Goal: Task Accomplishment & Management: Manage account settings

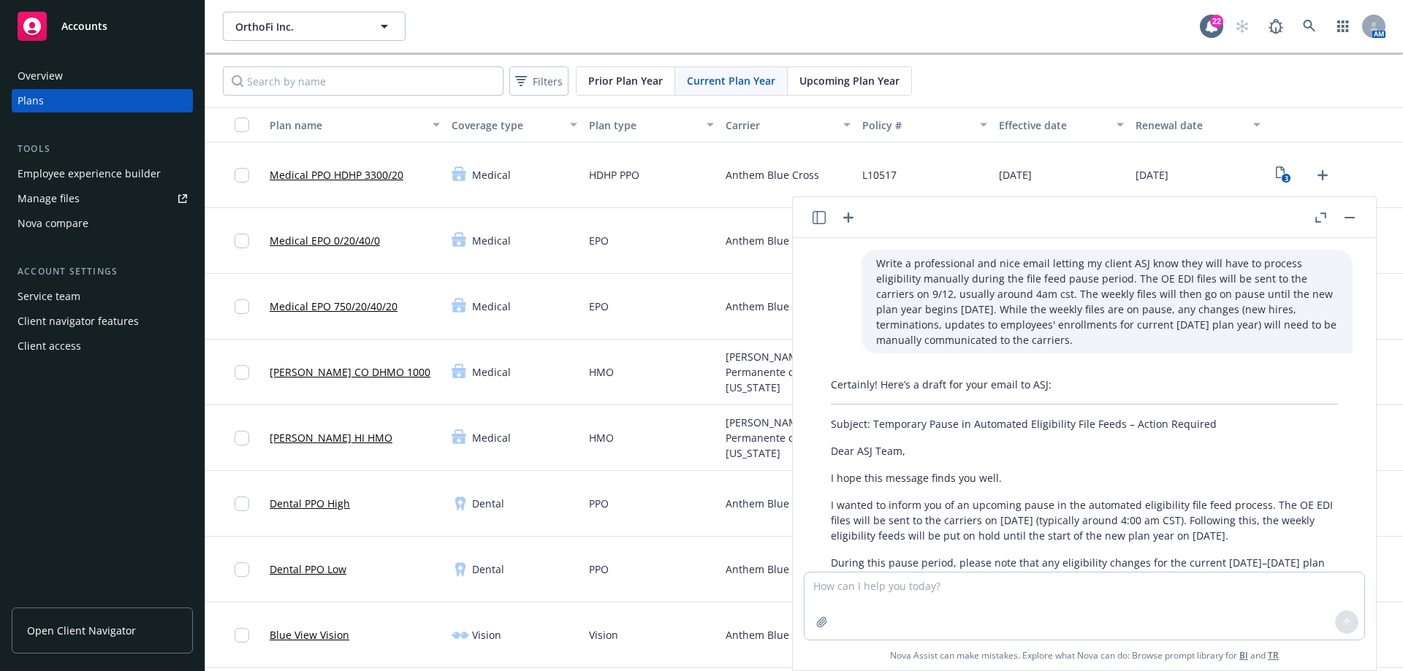
scroll to position [137, 0]
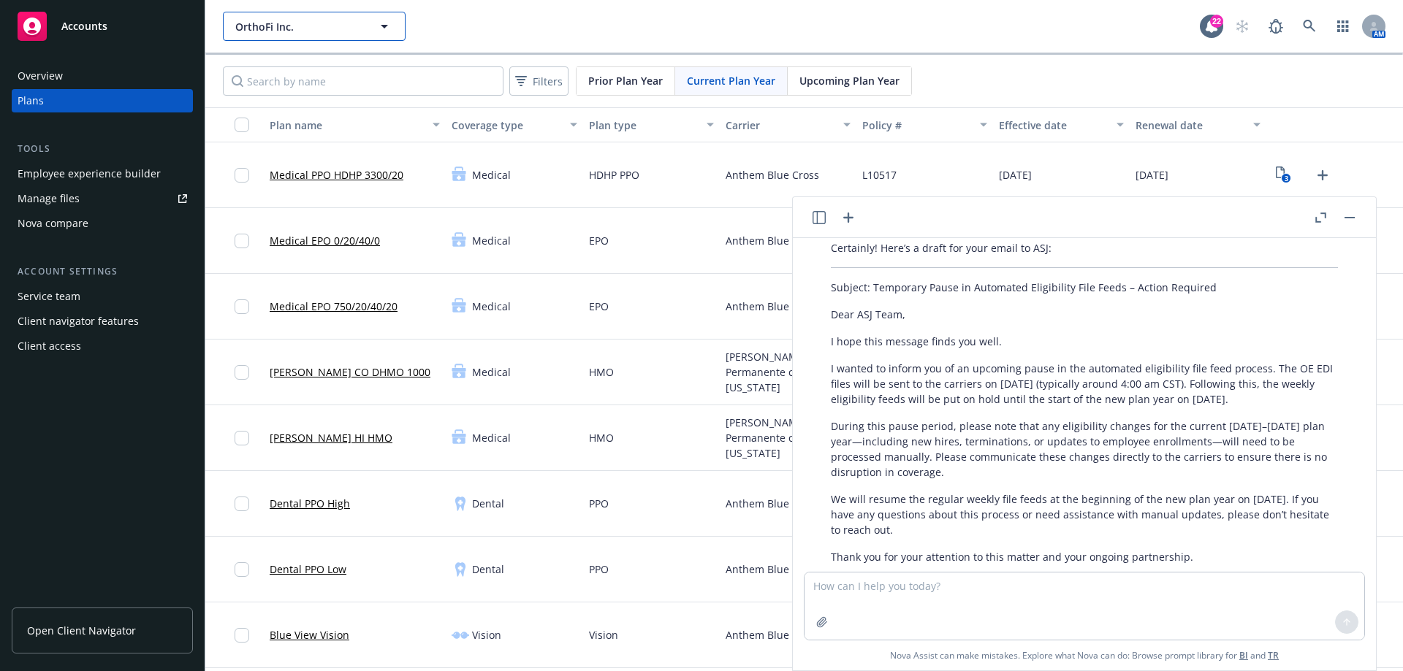
click at [327, 34] on span "OrthoFi Inc." at bounding box center [298, 26] width 126 height 15
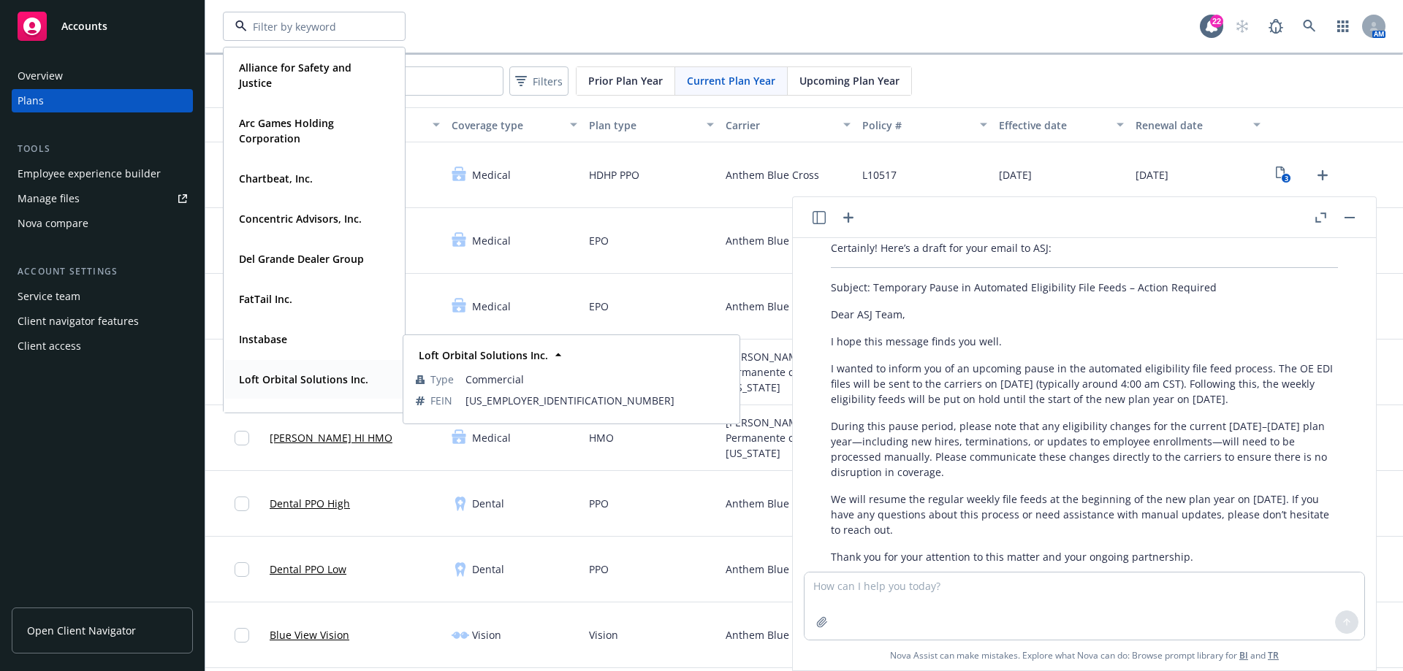
click at [311, 378] on strong "Loft Orbital Solutions Inc." at bounding box center [303, 380] width 129 height 14
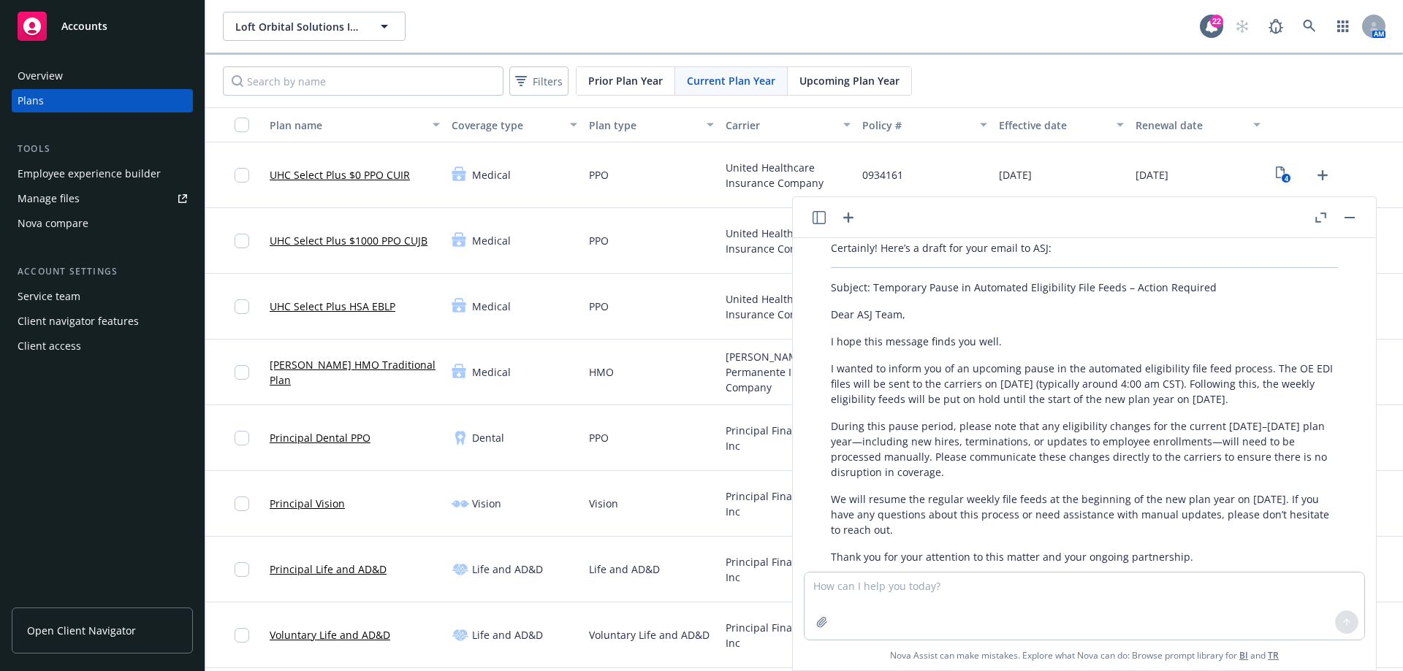
click at [87, 199] on link "Manage files" at bounding box center [102, 198] width 181 height 23
click at [117, 616] on link "Open Client Navigator" at bounding box center [102, 631] width 181 height 46
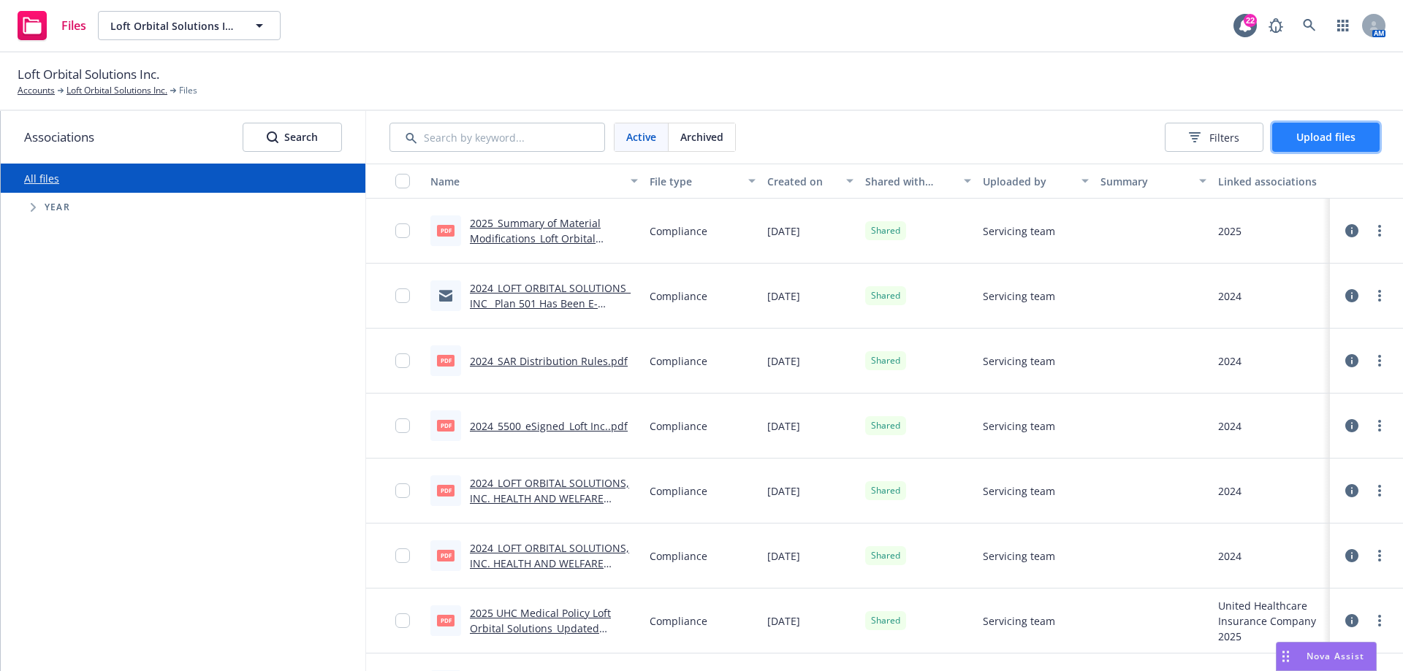
click at [1299, 139] on span "Upload files" at bounding box center [1325, 137] width 59 height 14
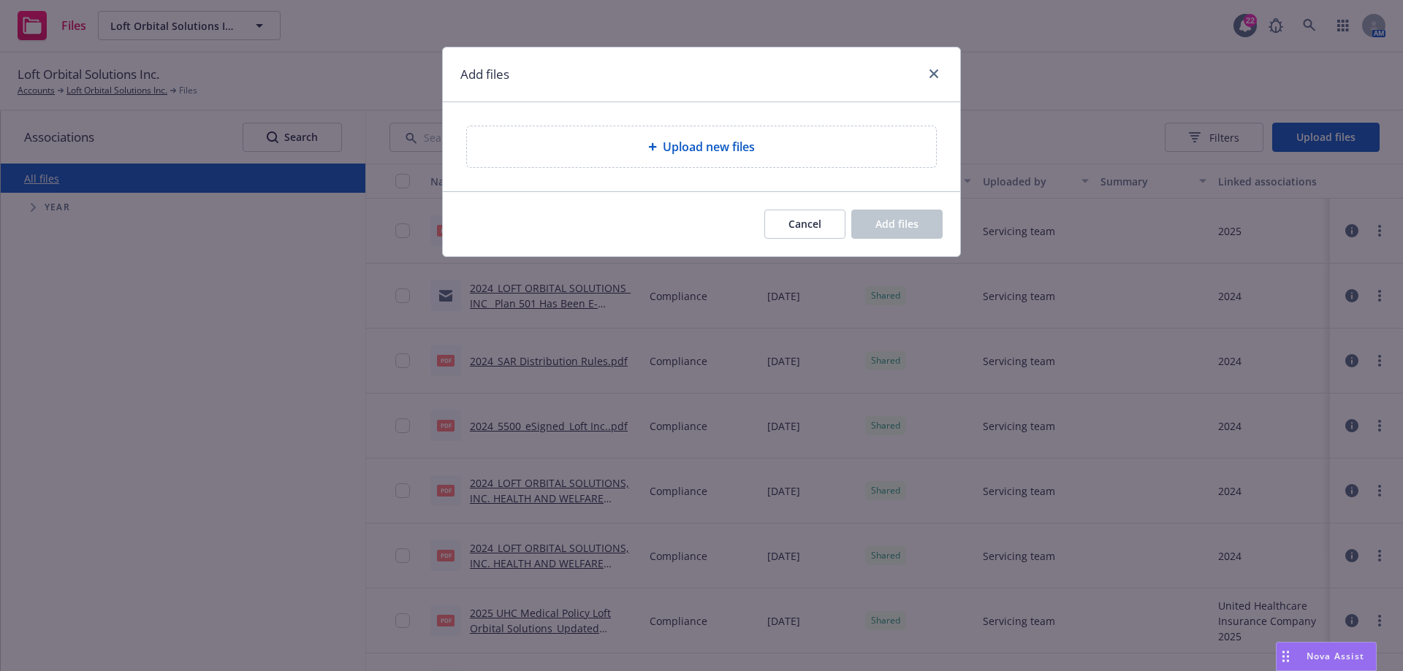
click at [682, 149] on span "Upload new files" at bounding box center [709, 147] width 92 height 18
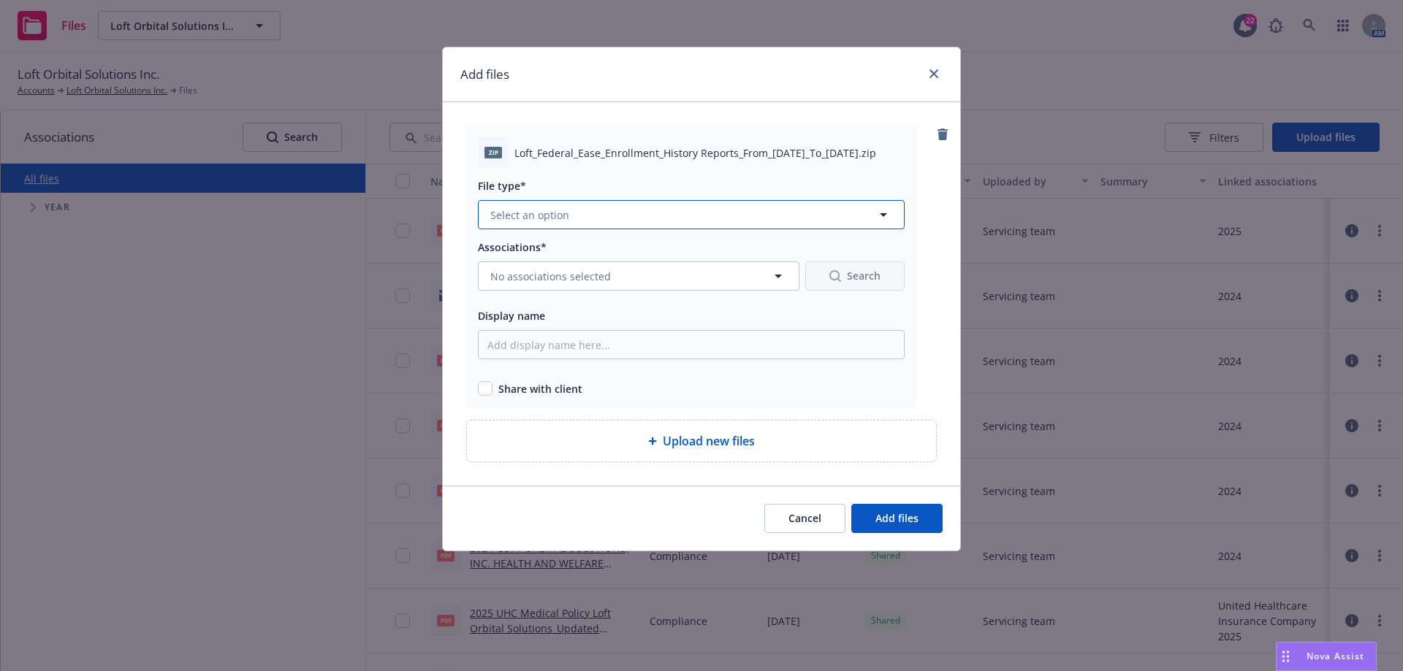
click at [678, 225] on button "Select an option" at bounding box center [691, 214] width 427 height 29
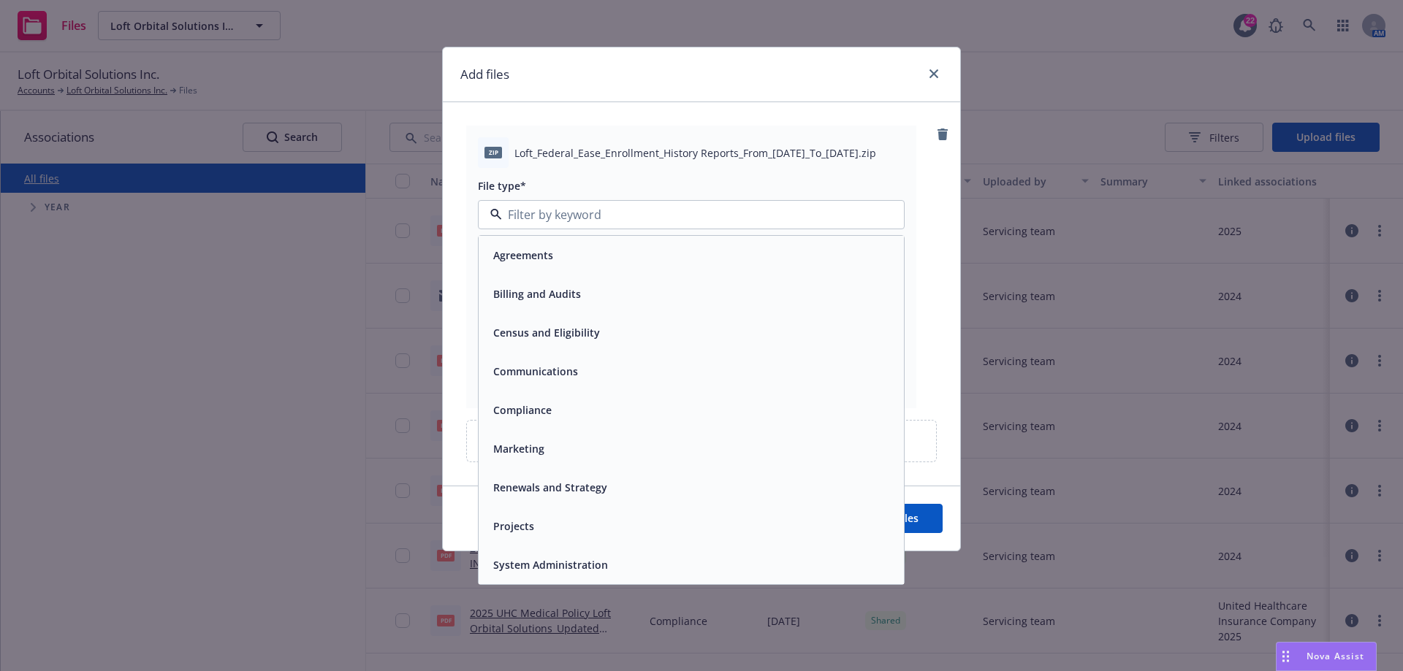
click at [552, 335] on span "Census and Eligibility" at bounding box center [546, 332] width 107 height 15
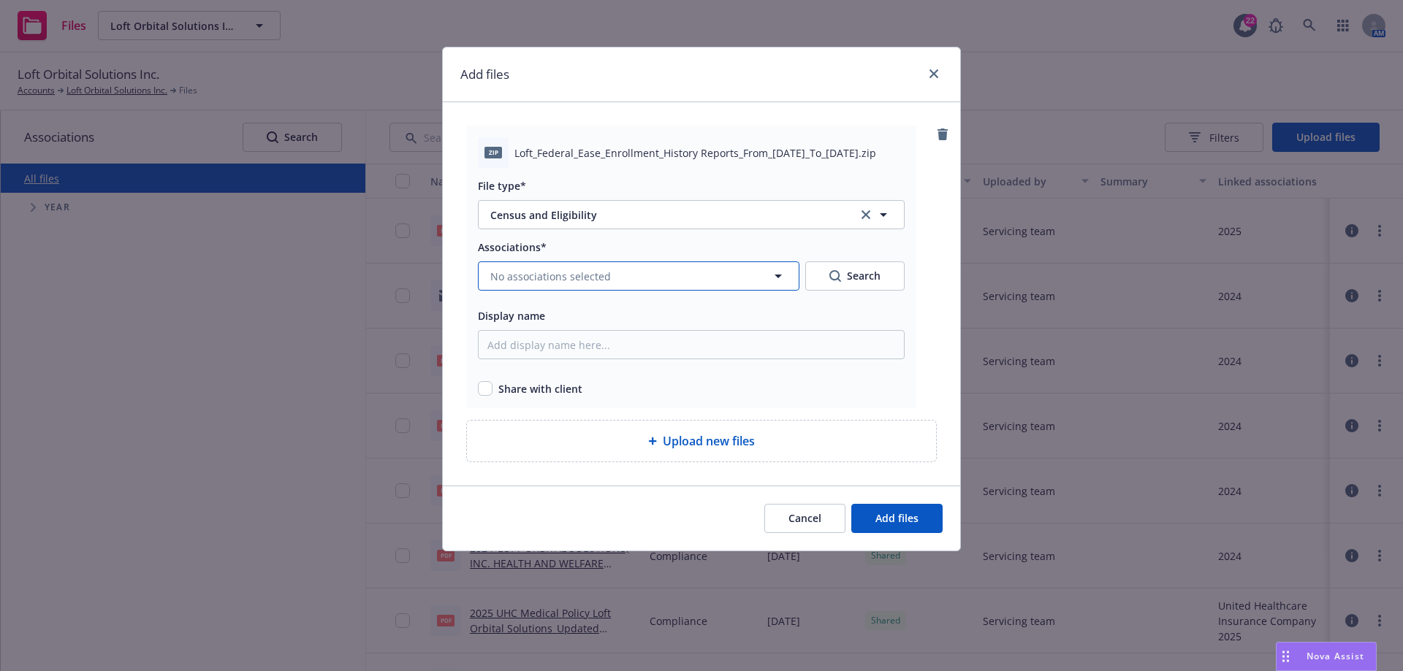
click at [614, 282] on button "No associations selected" at bounding box center [638, 276] width 321 height 29
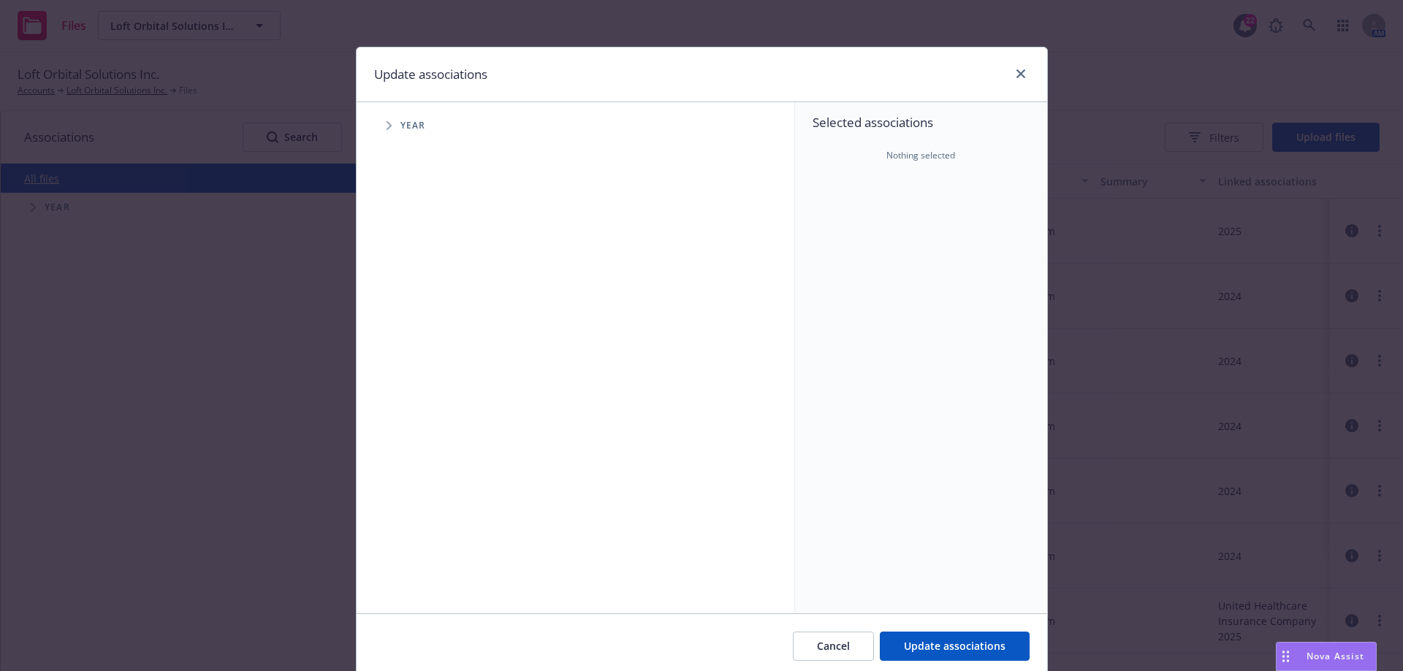
click at [381, 121] on span "Tree Example" at bounding box center [388, 125] width 23 height 23
click at [419, 327] on input "Tree Example" at bounding box center [426, 326] width 15 height 15
checkbox input "true"
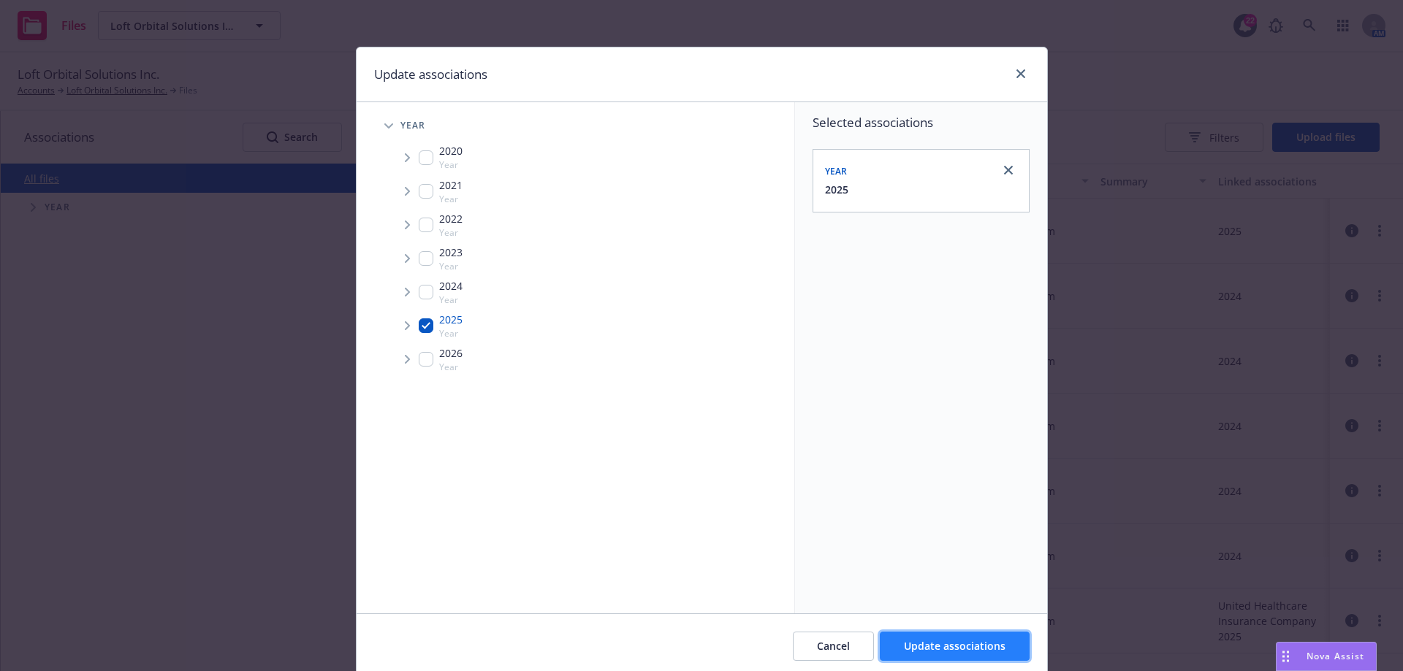
click at [980, 655] on button "Update associations" at bounding box center [955, 646] width 150 height 29
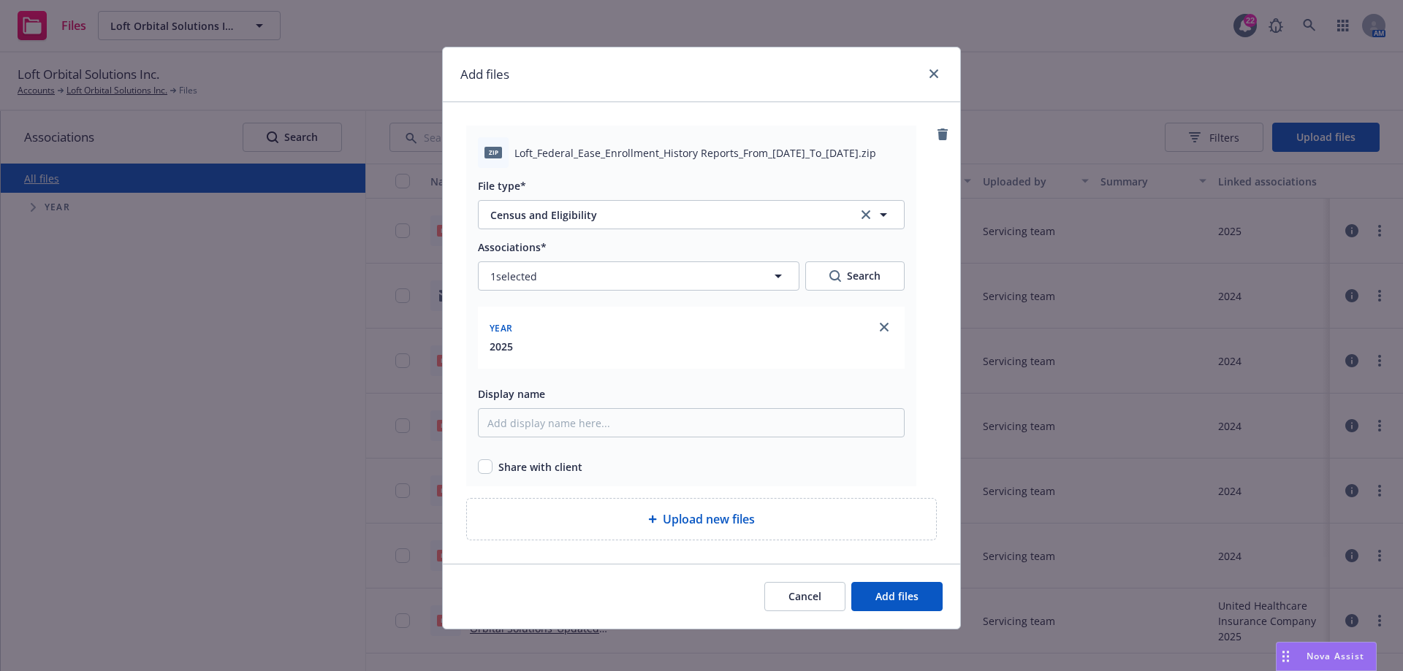
click at [514, 156] on span "Loft_Federal_Ease_Enrollment_History Reports_From_8-19-2024_To_8-19-2025.zip" at bounding box center [695, 152] width 362 height 15
drag, startPoint x: 511, startPoint y: 153, endPoint x: 880, endPoint y: 155, distance: 369.0
click at [876, 155] on span "Loft_Federal_Ease_Enrollment_History Reports_From_8-19-2024_To_8-19-2025.zip" at bounding box center [695, 152] width 362 height 15
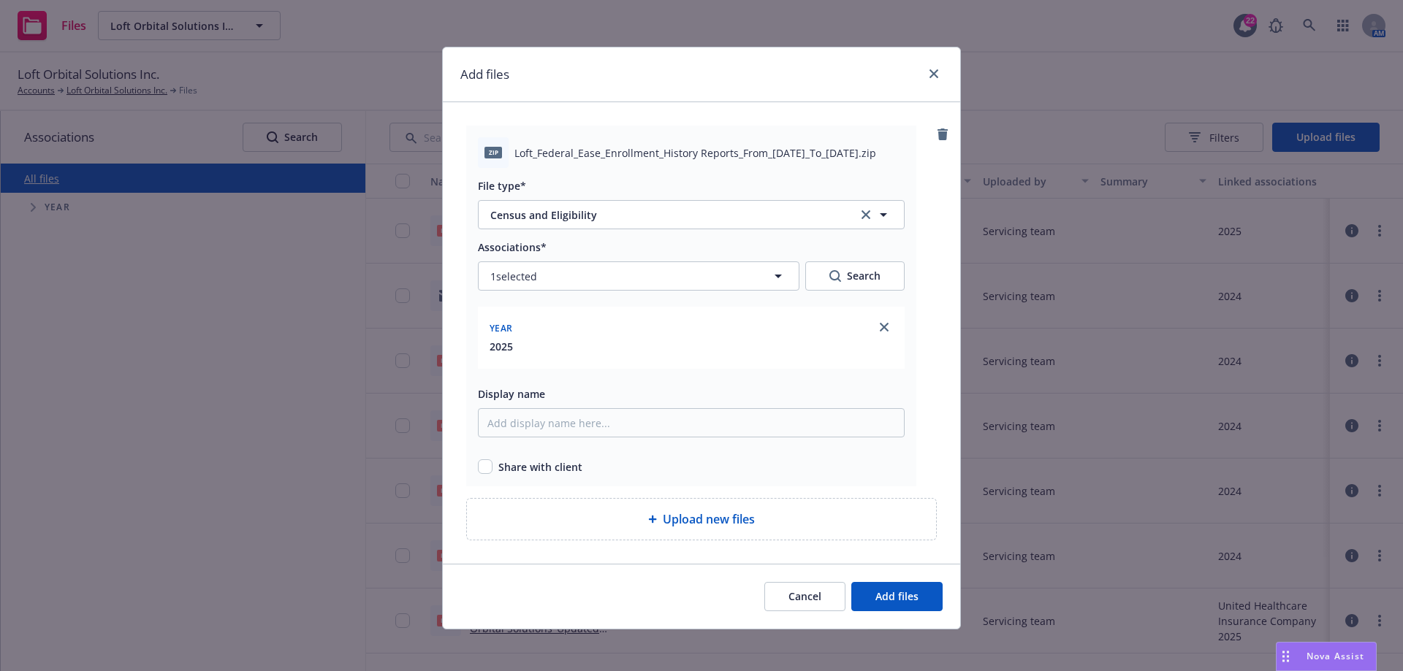
copy span "Loft_Federal_Ease_Enrollment_History Reports_From_8-19-2024_To_8-19-2025"
click at [560, 419] on input "Display name" at bounding box center [691, 422] width 427 height 29
paste input "Loft_Federal_Ease_Enrollment_History Reports_From_8-19-2024_To_8-19-2025"
type input "Loft_Federal_Ease_Enrollment_History Reports_From_8-19-2024_To_8-19-2025"
click at [480, 472] on input "checkbox" at bounding box center [485, 467] width 15 height 15
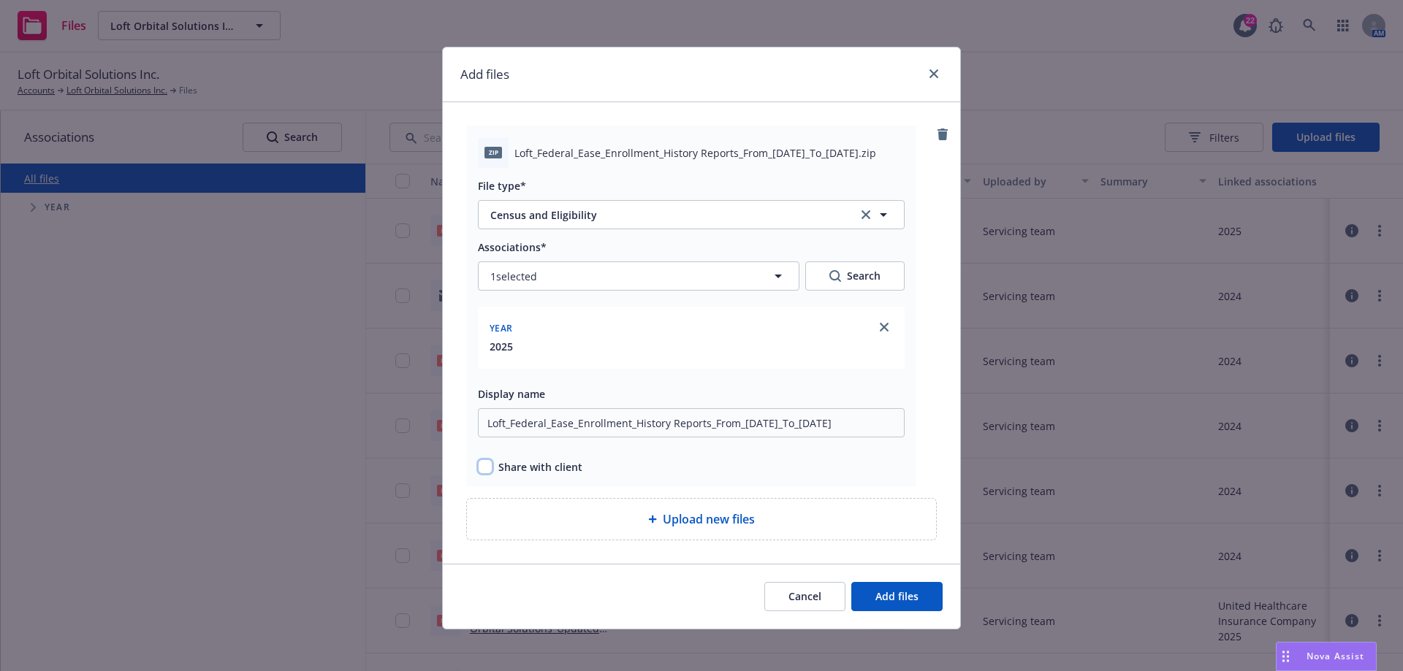
checkbox input "true"
click at [915, 608] on button "Add files" at bounding box center [896, 596] width 91 height 29
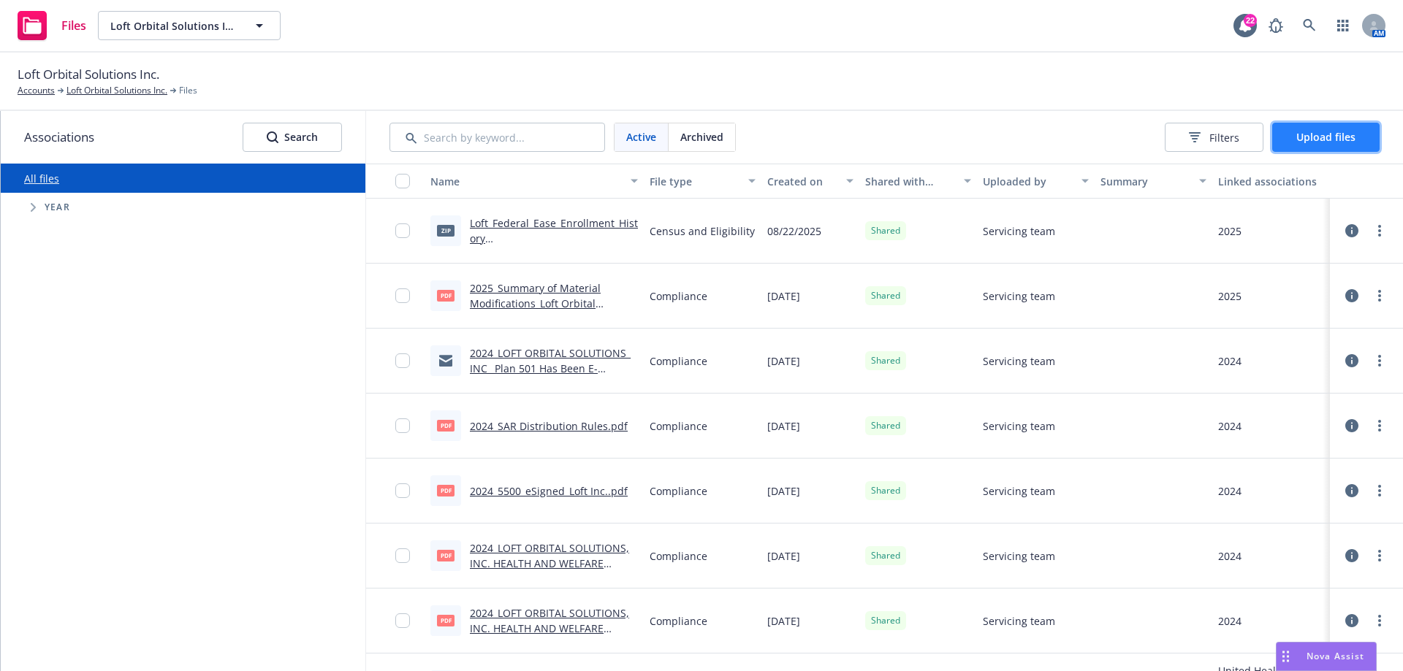
click at [1352, 134] on span "Upload files" at bounding box center [1325, 137] width 59 height 14
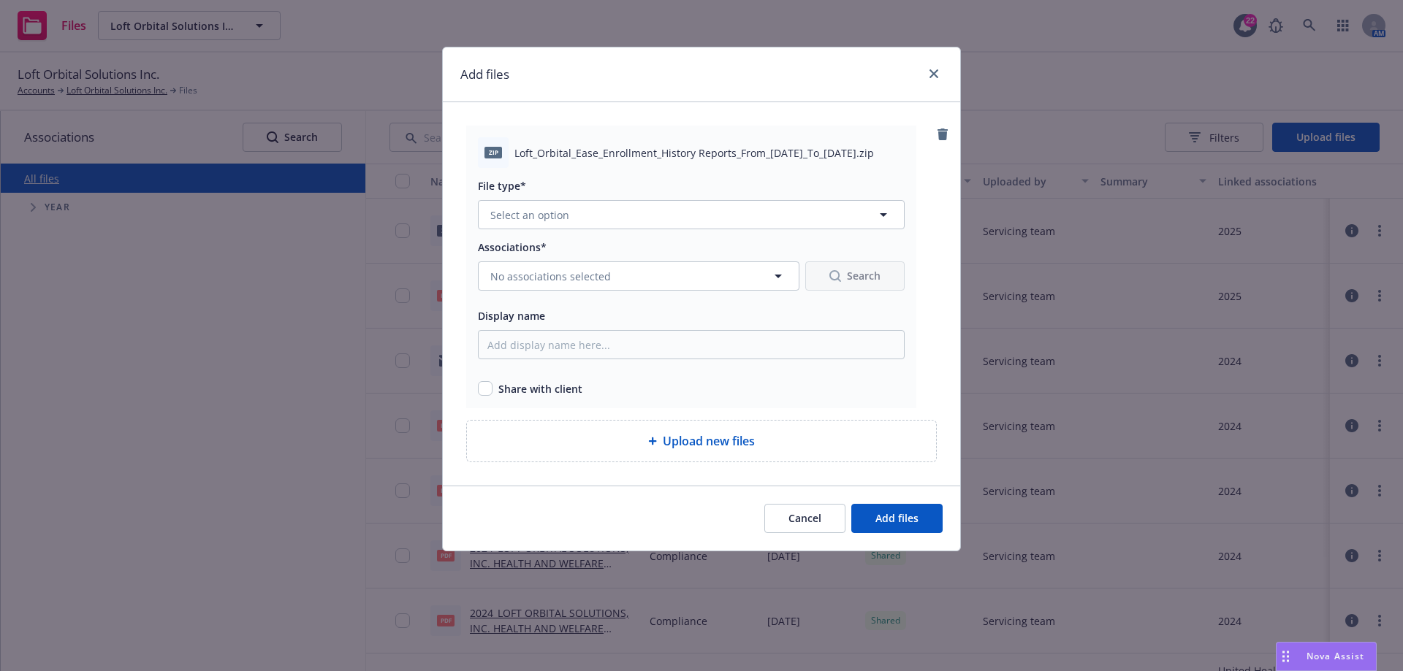
drag, startPoint x: 515, startPoint y: 150, endPoint x: 880, endPoint y: 159, distance: 364.7
click at [874, 159] on span "Loft_Orbital_Ease_Enrollment_History Reports_From_8-19-2024_To_8-19-2025.zip" at bounding box center [693, 152] width 359 height 15
copy span "Loft_Orbital_Ease_Enrollment_History Reports_From_8-19-2024_To_8-19-2025"
click at [584, 219] on button "Select an option" at bounding box center [691, 214] width 427 height 29
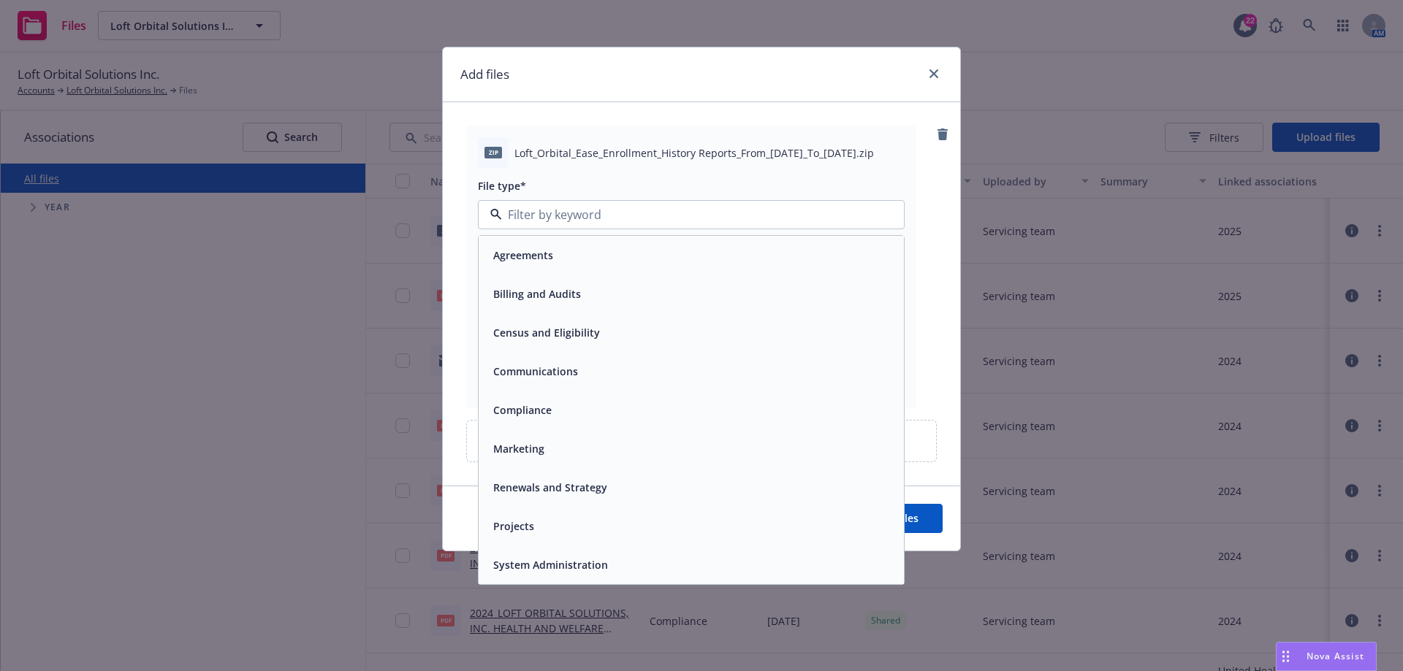
click at [552, 335] on span "Census and Eligibility" at bounding box center [546, 332] width 107 height 15
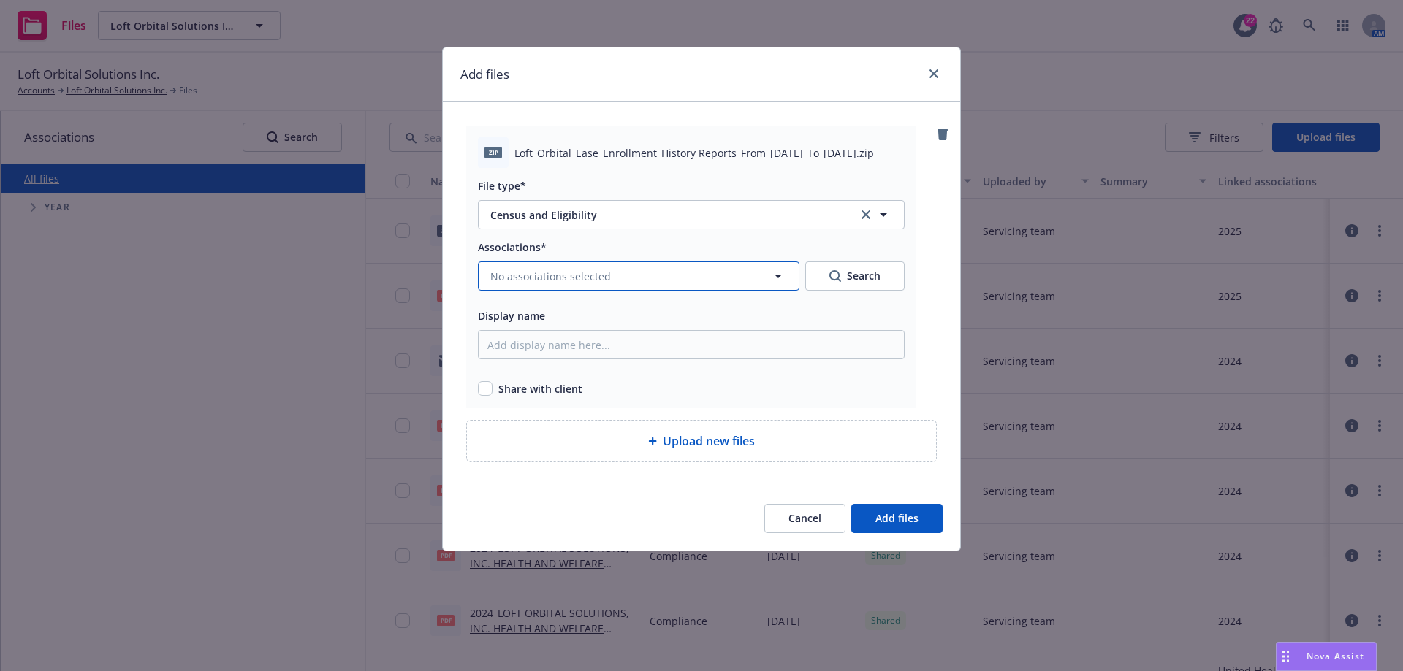
click at [568, 281] on span "No associations selected" at bounding box center [550, 276] width 121 height 15
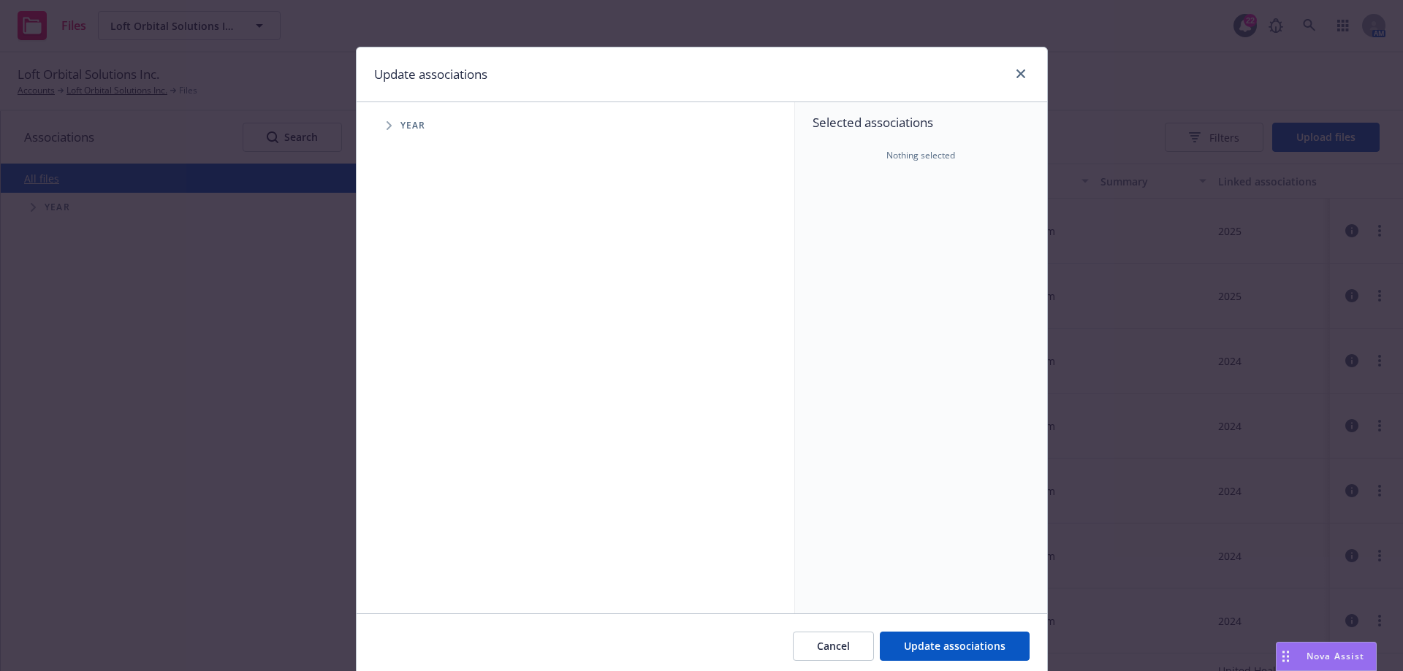
click at [386, 121] on icon "Tree Example" at bounding box center [389, 125] width 6 height 9
click at [419, 322] on input "Tree Example" at bounding box center [426, 326] width 15 height 15
checkbox input "true"
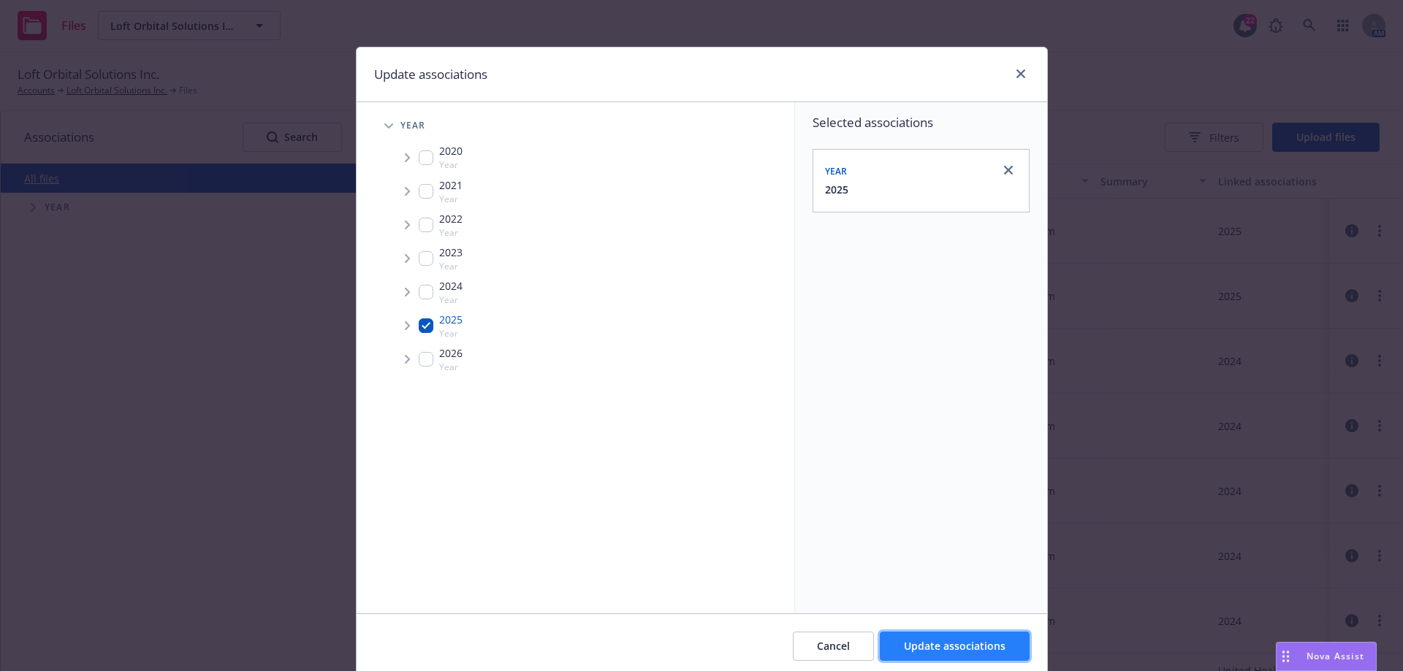
click at [972, 644] on span "Update associations" at bounding box center [955, 646] width 102 height 14
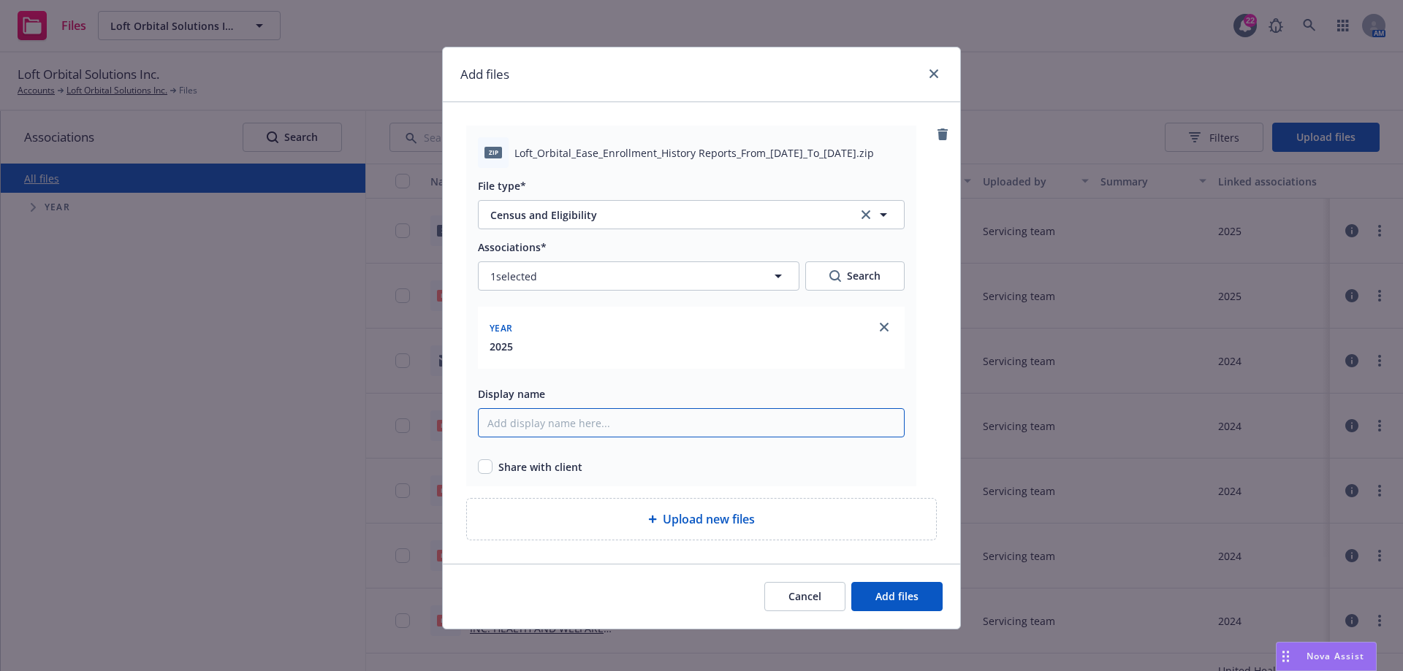
click at [569, 431] on input "Display name" at bounding box center [691, 422] width 427 height 29
paste input "Loft_Orbital_Ease_Enrollment_History Reports_From_8-19-2024_To_8-19-2025"
type input "Loft_Orbital_Ease_Enrollment_History Reports_From_8-19-2024_To_8-19-2025"
click at [484, 466] on input "checkbox" at bounding box center [485, 467] width 15 height 15
checkbox input "true"
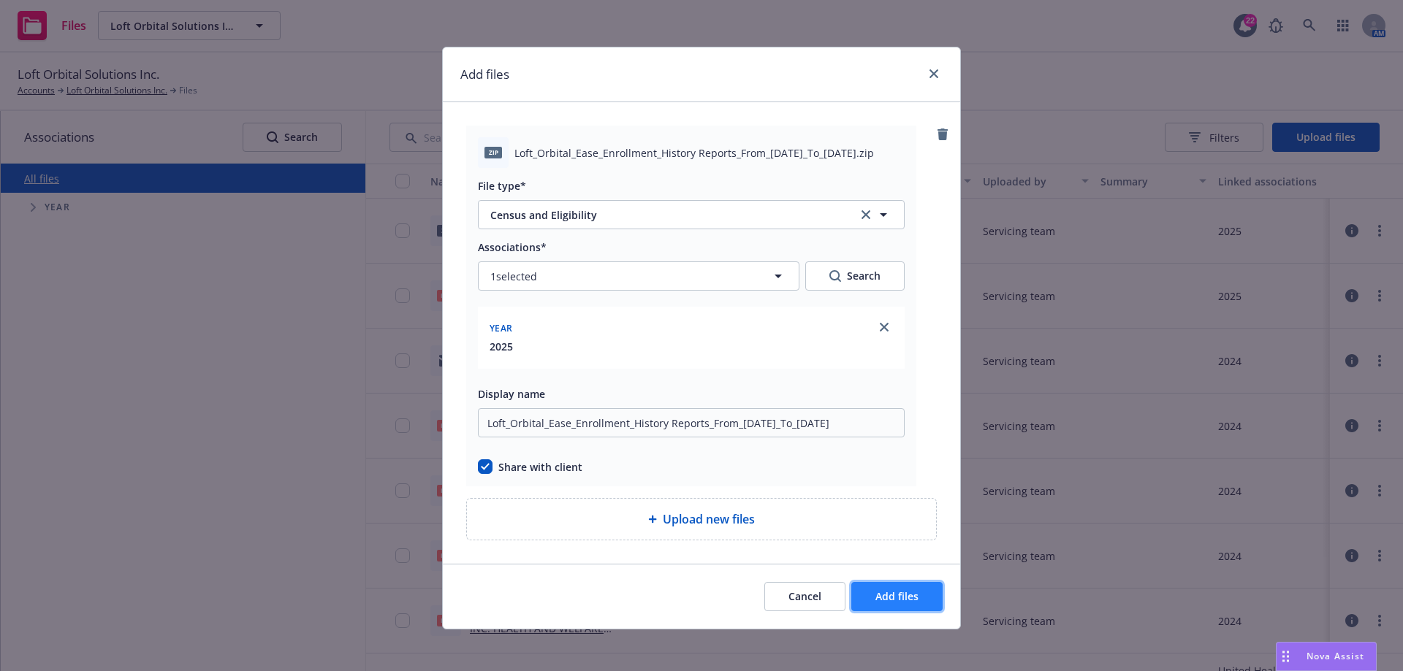
click at [891, 584] on button "Add files" at bounding box center [896, 596] width 91 height 29
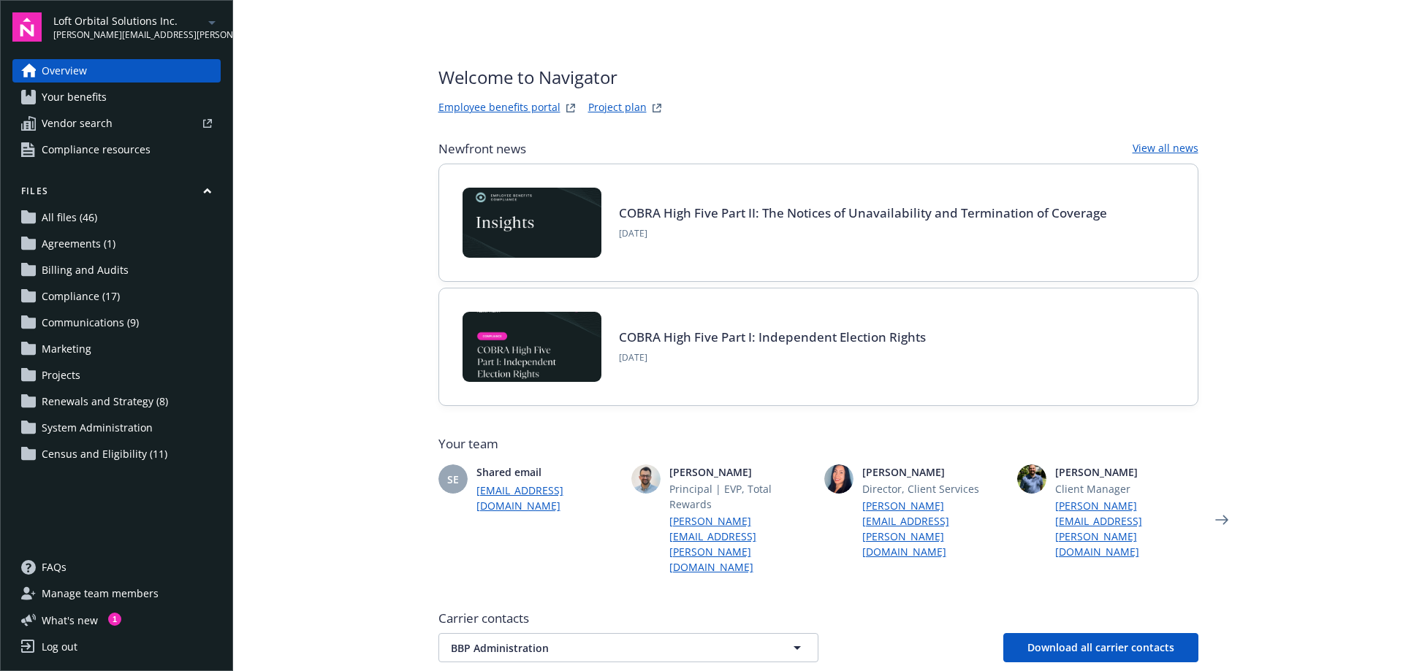
click at [113, 453] on span "Census and Eligibility (11)" at bounding box center [105, 454] width 126 height 23
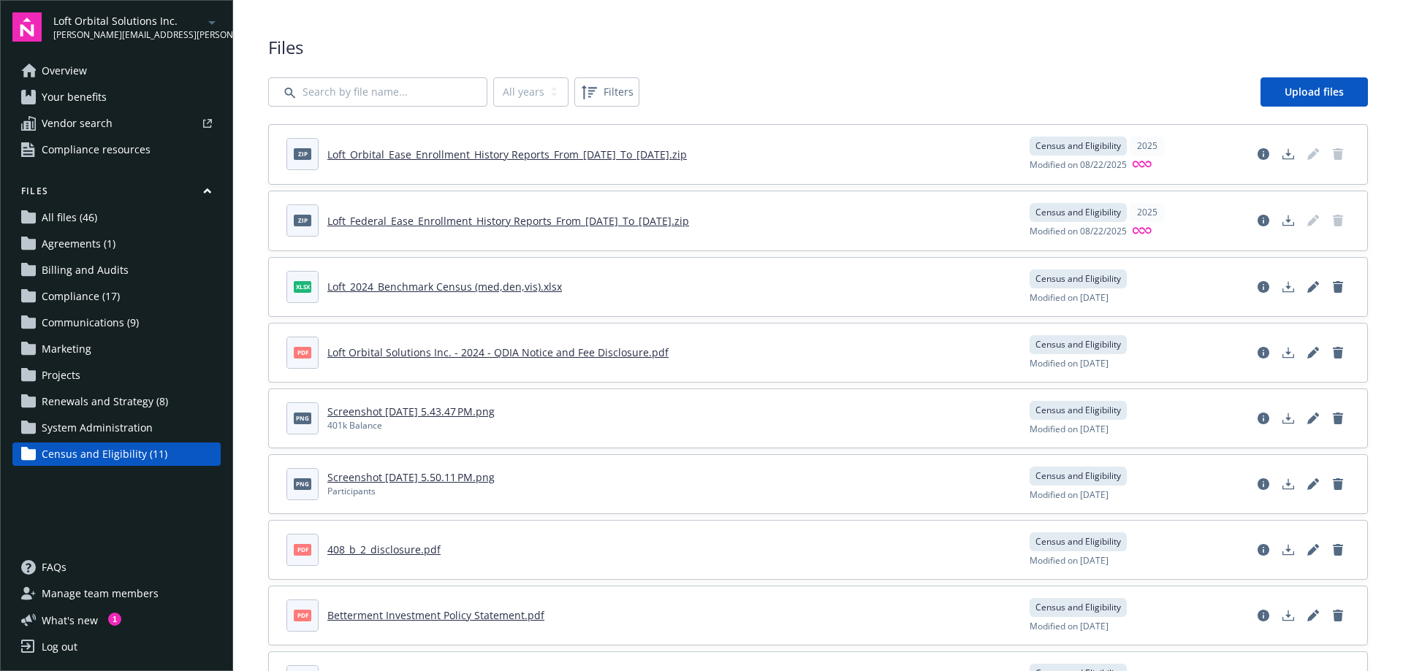
click at [584, 156] on link "Loft_Orbital_Ease_Enrollment_History Reports_From_[DATE]_To_[DATE].zip" at bounding box center [506, 155] width 359 height 14
